Goal: Task Accomplishment & Management: Use online tool/utility

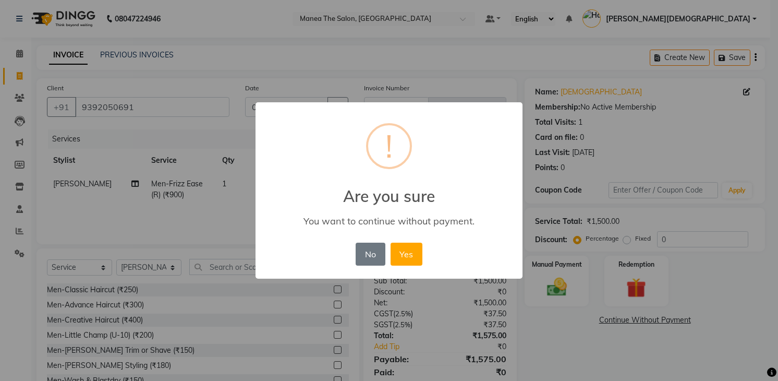
select select "5481"
select select "service"
select select "75190"
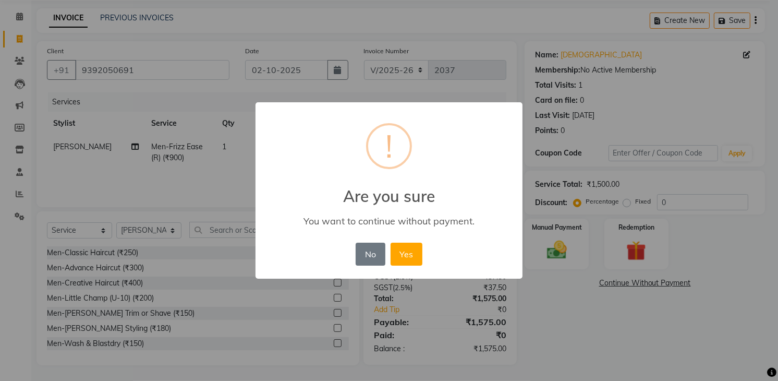
click at [599, 205] on div "× ! Are you sure You want to continue without payment. No No Yes" at bounding box center [389, 190] width 778 height 381
click at [375, 256] on button "No" at bounding box center [370, 254] width 29 height 23
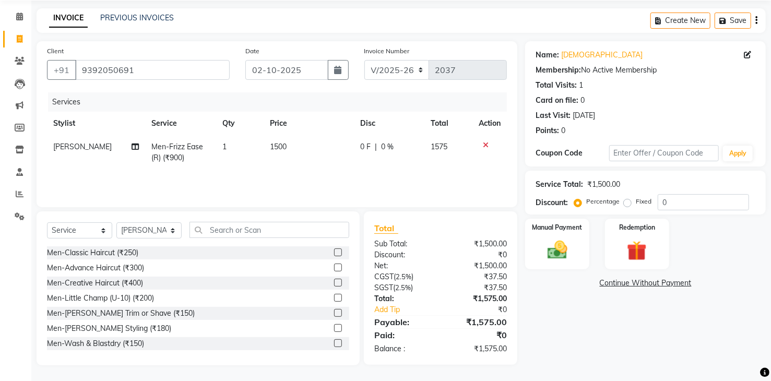
click at [178, 159] on span "Men-Frizz Ease (R) (₹900)" at bounding box center [177, 152] width 52 height 20
select select "75190"
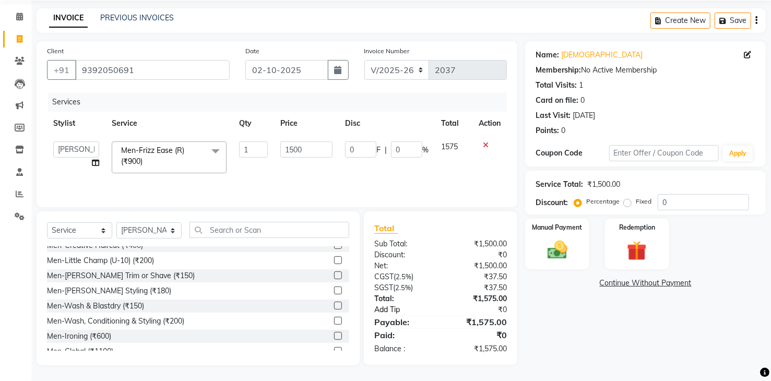
scroll to position [261, 0]
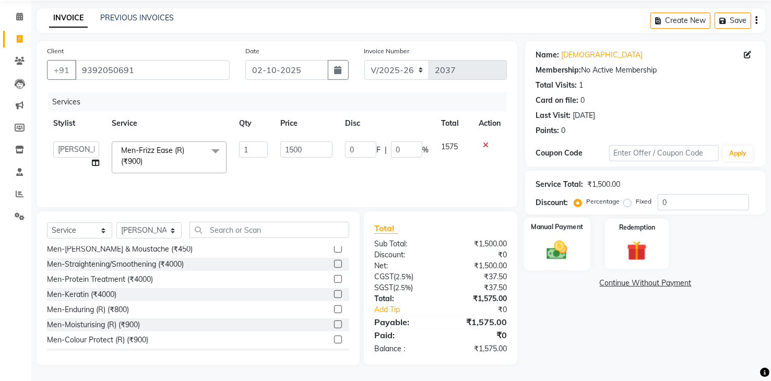
click at [560, 247] on img at bounding box center [556, 250] width 33 height 24
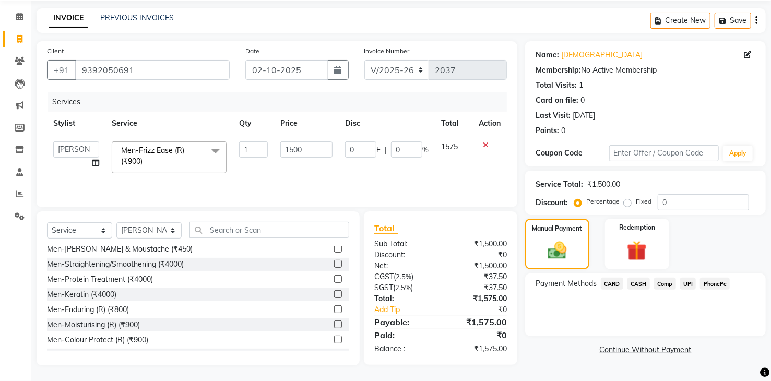
click at [720, 283] on span "PhonePe" at bounding box center [715, 284] width 30 height 12
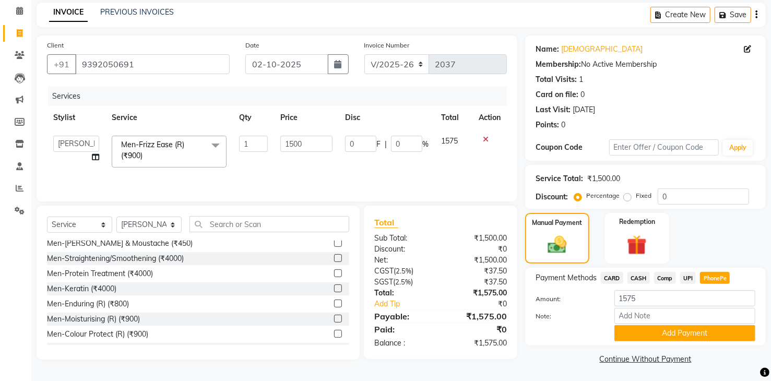
scroll to position [44, 0]
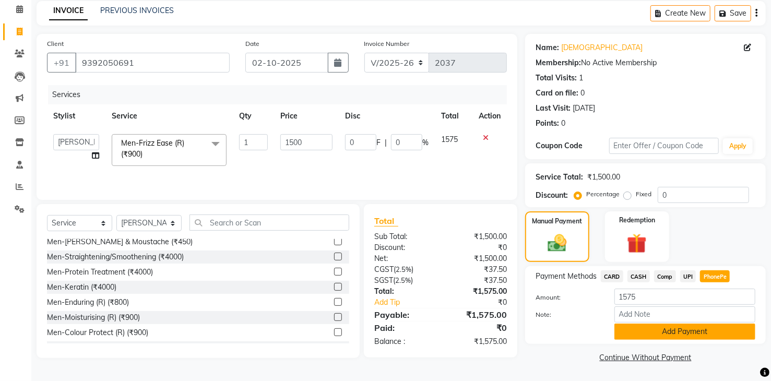
click at [664, 329] on button "Add Payment" at bounding box center [684, 331] width 141 height 16
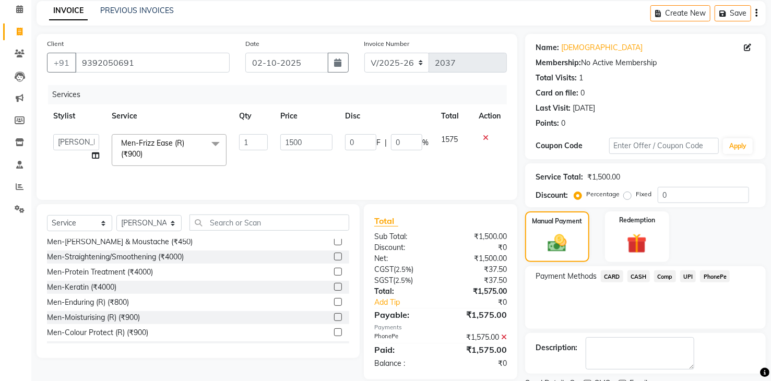
scroll to position [87, 0]
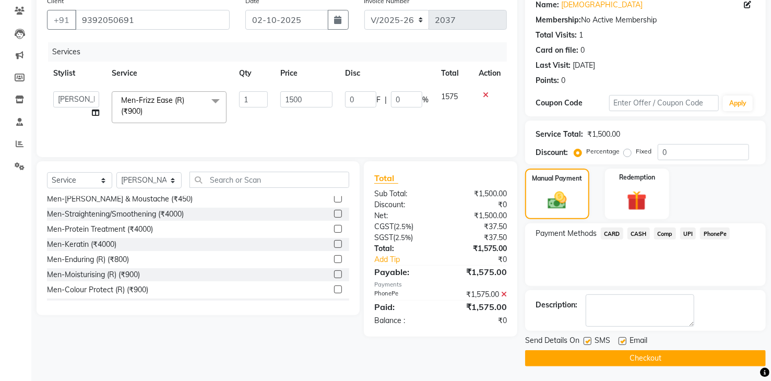
click at [655, 359] on button "Checkout" at bounding box center [645, 358] width 241 height 16
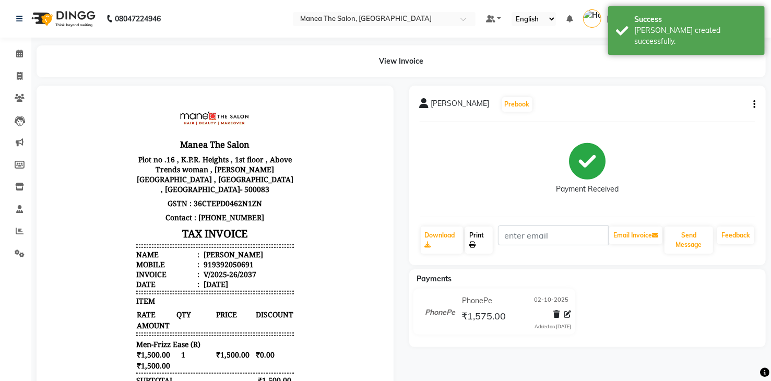
click at [479, 241] on link "Print" at bounding box center [479, 239] width 28 height 27
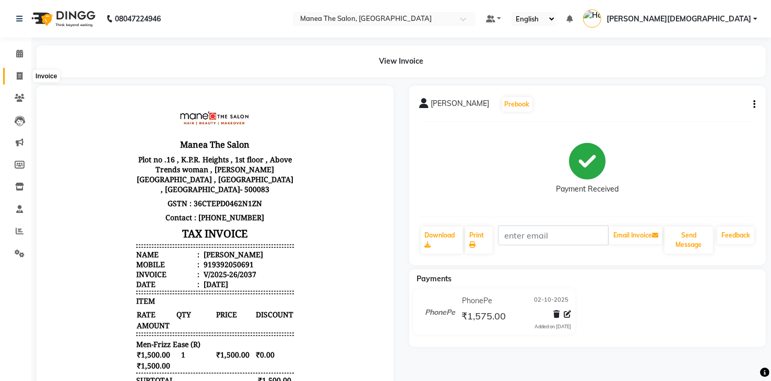
click at [17, 75] on icon at bounding box center [20, 76] width 6 height 8
select select "service"
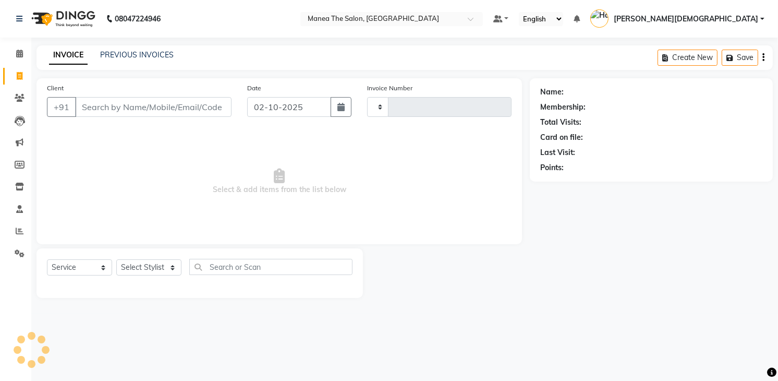
type input "2038"
select select "5481"
click at [151, 60] on div "PREVIOUS INVOICES" at bounding box center [137, 55] width 74 height 11
click at [152, 53] on link "PREVIOUS INVOICES" at bounding box center [137, 54] width 74 height 9
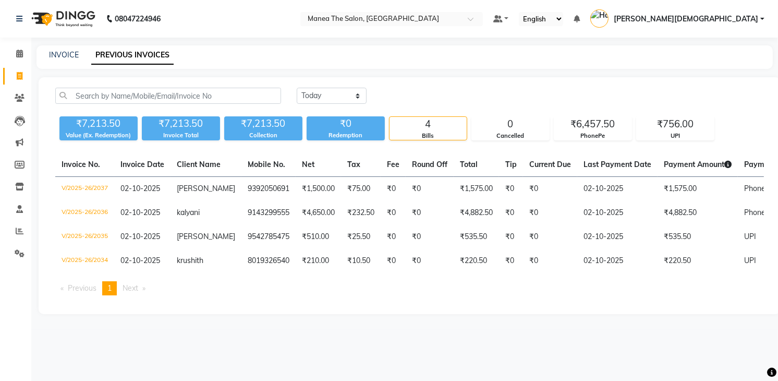
click at [57, 60] on div "INVOICE" at bounding box center [64, 55] width 30 height 11
click at [59, 55] on link "INVOICE" at bounding box center [64, 54] width 30 height 9
select select "5481"
select select "service"
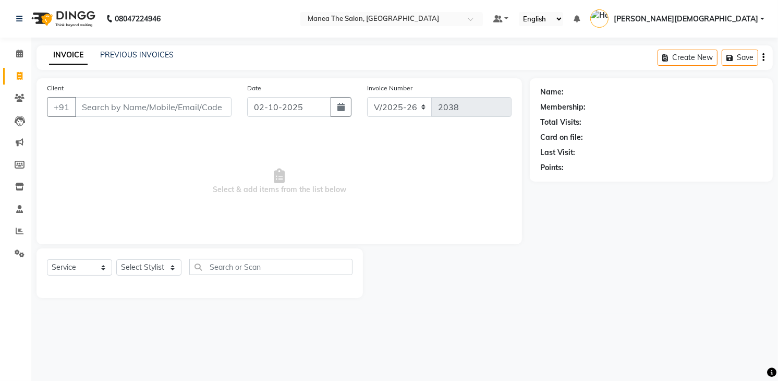
click at [143, 50] on div "PREVIOUS INVOICES" at bounding box center [137, 55] width 74 height 11
click at [144, 58] on link "PREVIOUS INVOICES" at bounding box center [137, 54] width 74 height 9
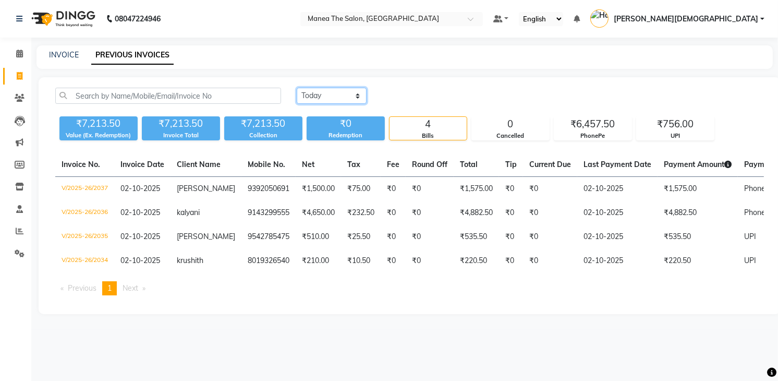
click at [326, 95] on select "[DATE] [DATE] Custom Range" at bounding box center [332, 96] width 70 height 16
select select "[DATE]"
click at [297, 88] on select "[DATE] [DATE] Custom Range" at bounding box center [332, 96] width 70 height 16
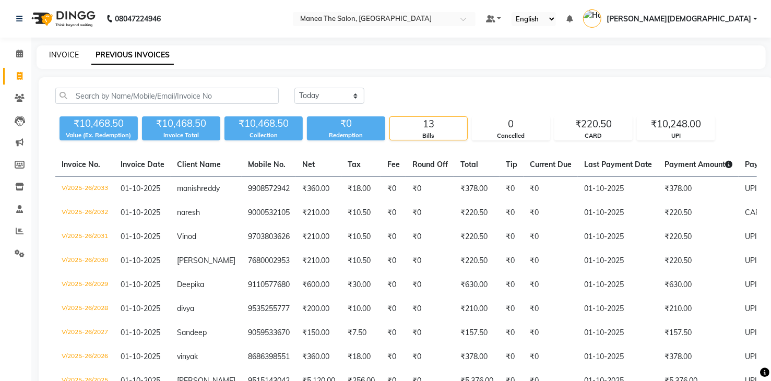
click at [70, 56] on link "INVOICE" at bounding box center [64, 54] width 30 height 9
select select "service"
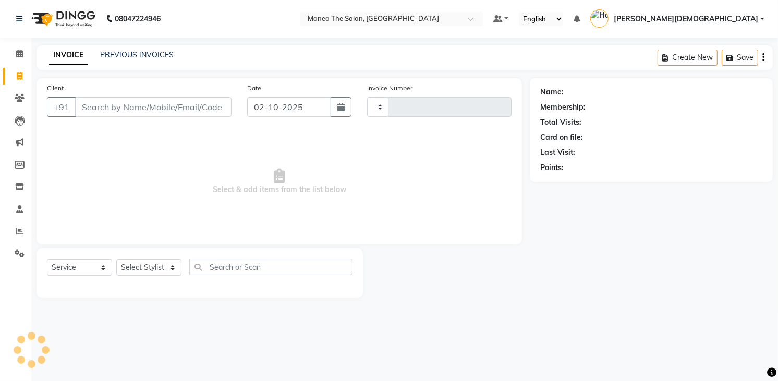
type input "2038"
select select "5481"
